Goal: Use online tool/utility: Utilize a website feature to perform a specific function

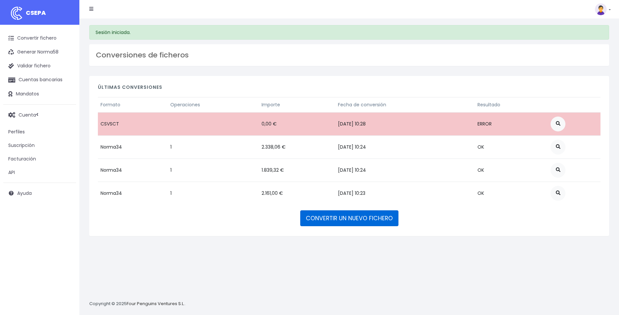
click at [331, 220] on link "CONVERTIR UN NUEVO FICHERO" at bounding box center [349, 219] width 98 height 16
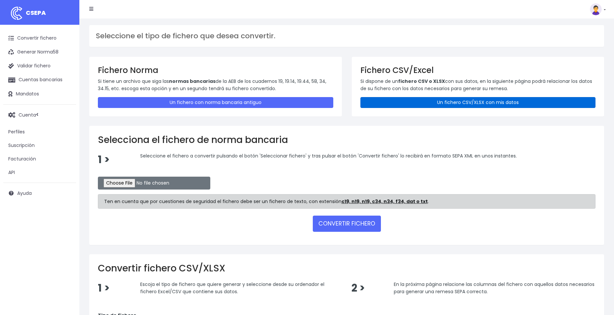
click at [427, 100] on link "Un fichero CSV/XLSX con mis datos" at bounding box center [477, 102] width 235 height 11
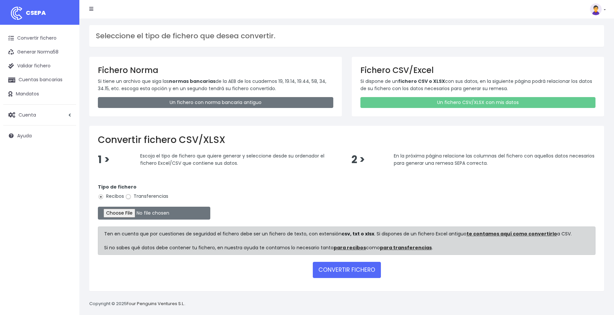
click at [129, 196] on input "Transferencias" at bounding box center [128, 197] width 6 height 6
radio input "true"
click at [132, 214] on input "file" at bounding box center [154, 213] width 112 height 13
type input "C:\fakepath\REEMBOLSOS FLOWO SOC 0537 EUROS 1917,40 EUROS.csv"
click at [328, 272] on button "CONVERTIR FICHERO" at bounding box center [347, 270] width 68 height 16
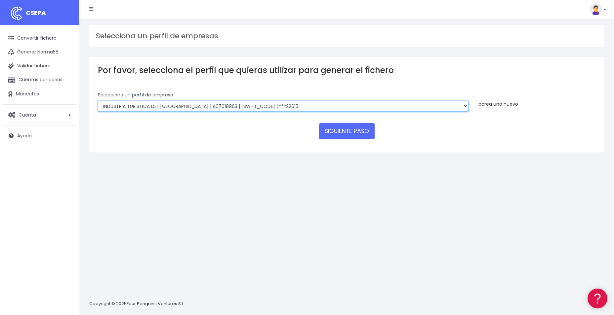
drag, startPoint x: 465, startPoint y: 107, endPoint x: 454, endPoint y: 107, distance: 10.6
click at [465, 107] on select "World 2 Meet SLU | B62880992001 | [SWIFT_CODE] | ***97721 WORLD2MEET,S.L.U | B6…" at bounding box center [283, 106] width 371 height 11
select select "2220"
click at [98, 101] on select "World 2 Meet SLU | B62880992001 | [SWIFT_CODE] | ***97721 WORLD2MEET,S.L.U | B6…" at bounding box center [283, 106] width 371 height 11
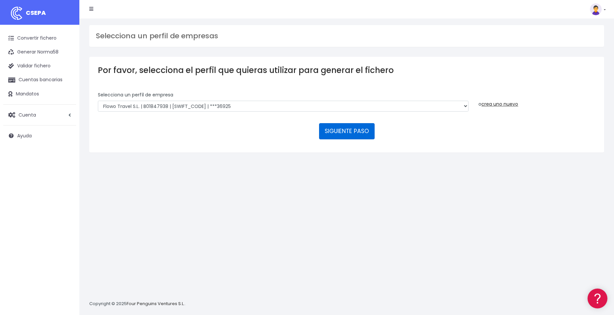
click at [349, 135] on button "SIGUIENTE PASO" at bounding box center [347, 131] width 56 height 16
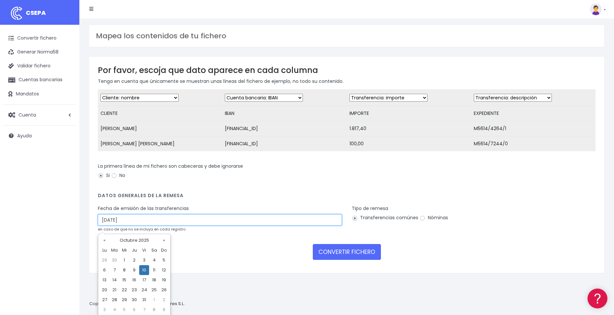
click at [140, 226] on input "10/10/2025" at bounding box center [220, 220] width 244 height 11
click at [123, 271] on td "8" at bounding box center [124, 271] width 10 height 10
type input "08/10/2025"
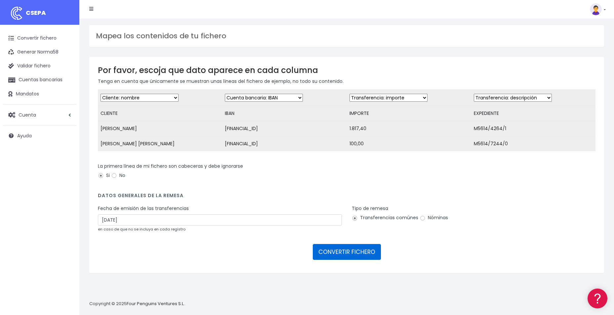
click at [347, 260] on button "CONVERTIR FICHERO" at bounding box center [347, 252] width 68 height 16
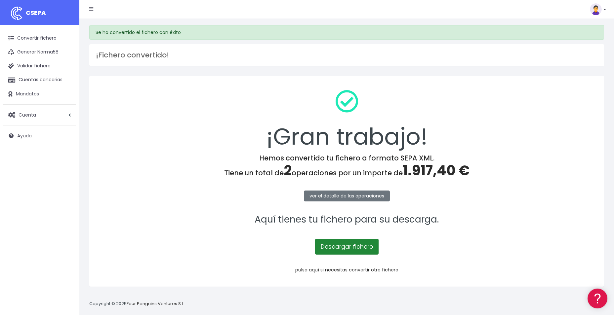
click at [339, 250] on link "Descargar fichero" at bounding box center [346, 247] width 63 height 16
